Goal: Information Seeking & Learning: Learn about a topic

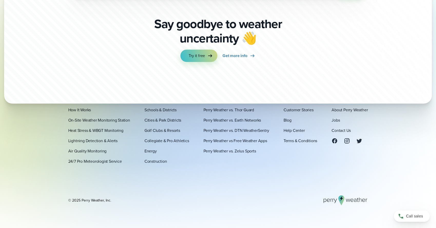
scroll to position [1789, 0]
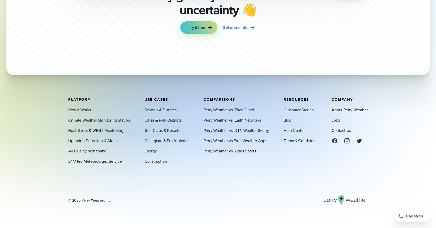
click at [250, 131] on link "Perry Weather vs. DTN WeatherSentry" at bounding box center [237, 130] width 66 height 6
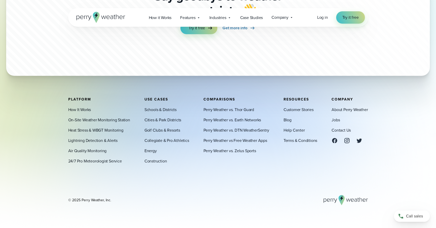
scroll to position [2012, 0]
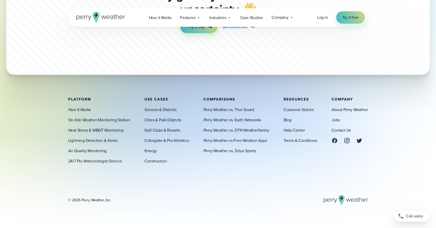
click at [147, 154] on div "Schools & Districts Cities & Park Districts Golf Clubs & Resorts Collegiate & P…" at bounding box center [167, 136] width 45 height 58
click at [149, 151] on link "Energy" at bounding box center [151, 151] width 12 height 6
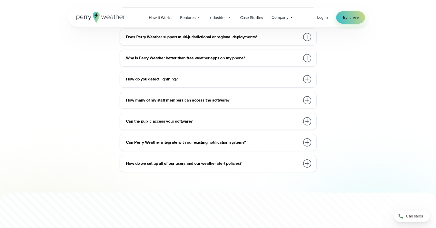
scroll to position [1588, 0]
click at [174, 76] on h3 "How do you detect lightning?" at bounding box center [213, 79] width 174 height 6
